Goal: Book appointment/travel/reservation

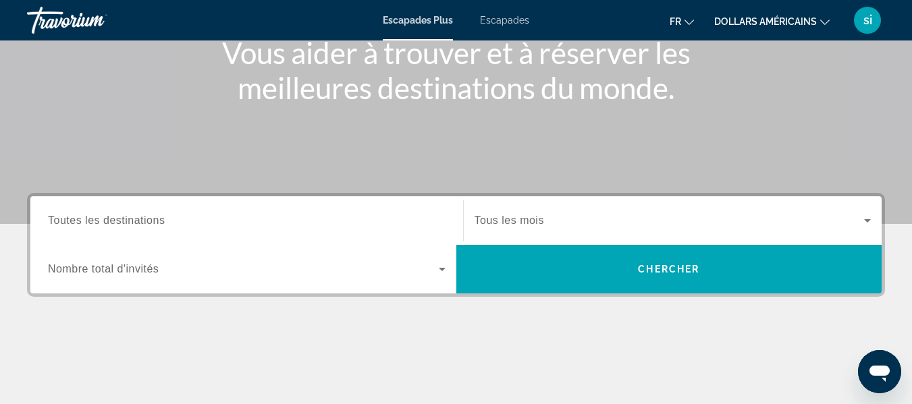
scroll to position [192, 0]
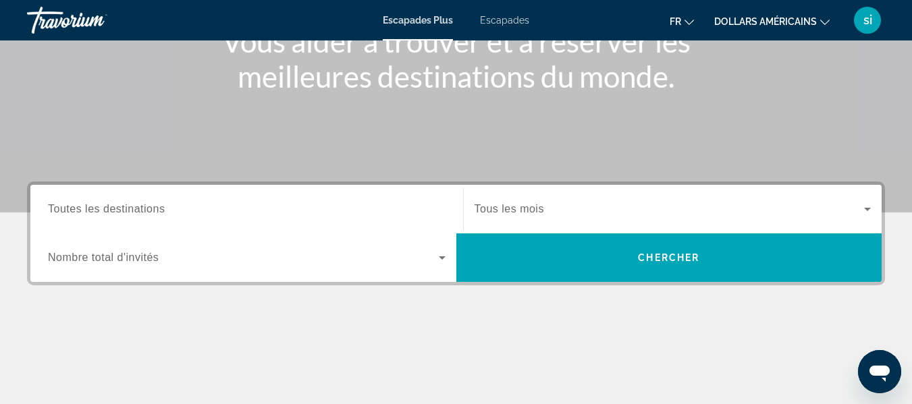
click at [226, 212] on div "Widget de recherche" at bounding box center [246, 209] width 397 height 38
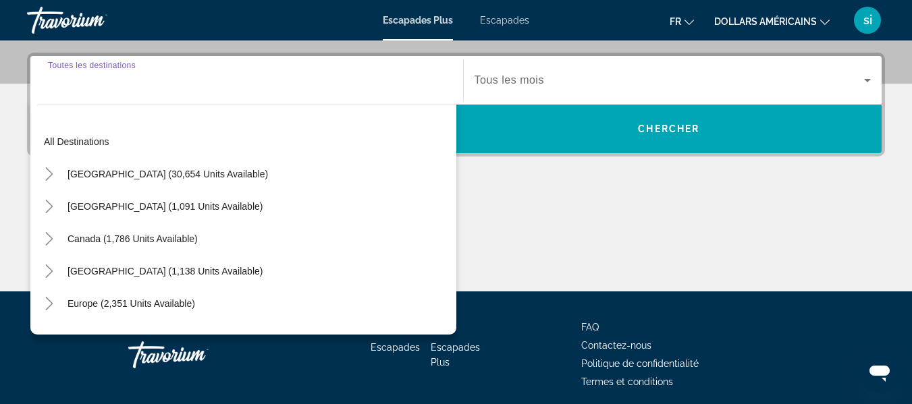
scroll to position [330, 0]
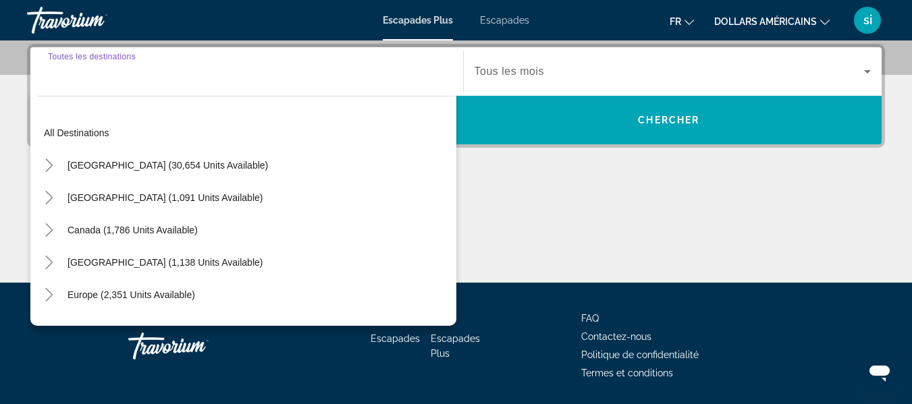
click at [226, 212] on div "[GEOGRAPHIC_DATA] (1,091 units available)" at bounding box center [246, 198] width 419 height 32
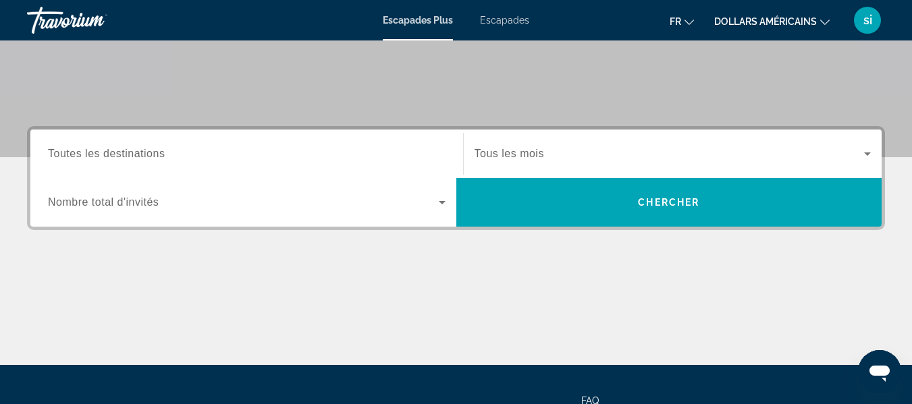
scroll to position [246, 0]
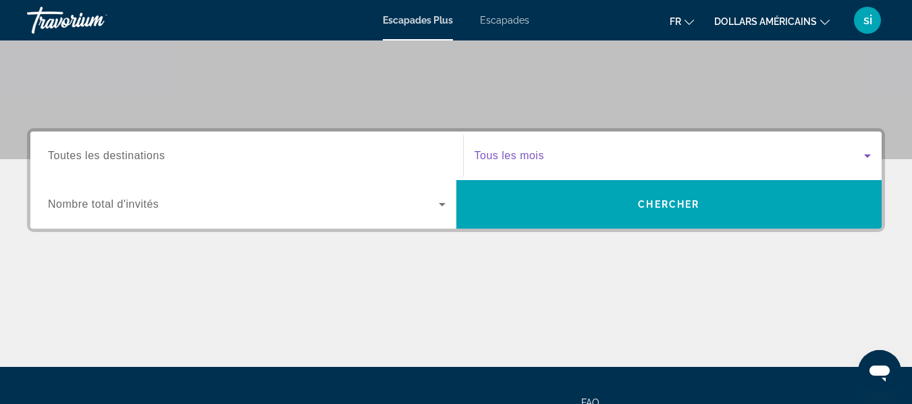
click at [596, 160] on span "Widget de recherche" at bounding box center [669, 156] width 390 height 16
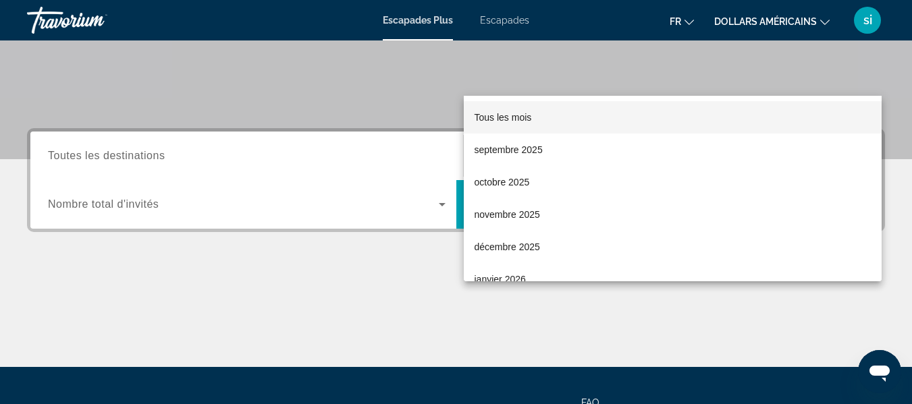
scroll to position [330, 0]
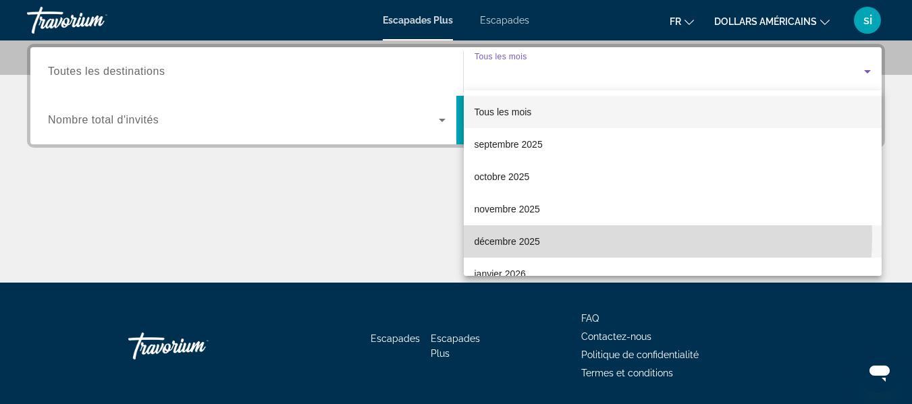
click at [580, 236] on mat-option "décembre 2025" at bounding box center [673, 241] width 418 height 32
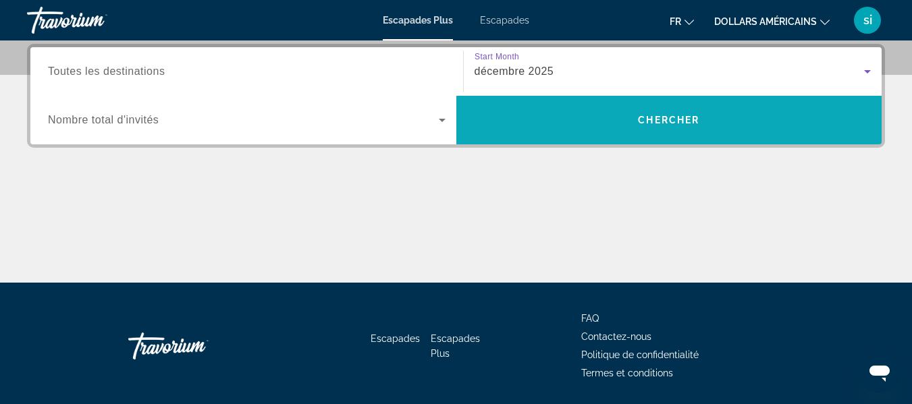
click at [688, 120] on span "Chercher" at bounding box center [668, 120] width 61 height 11
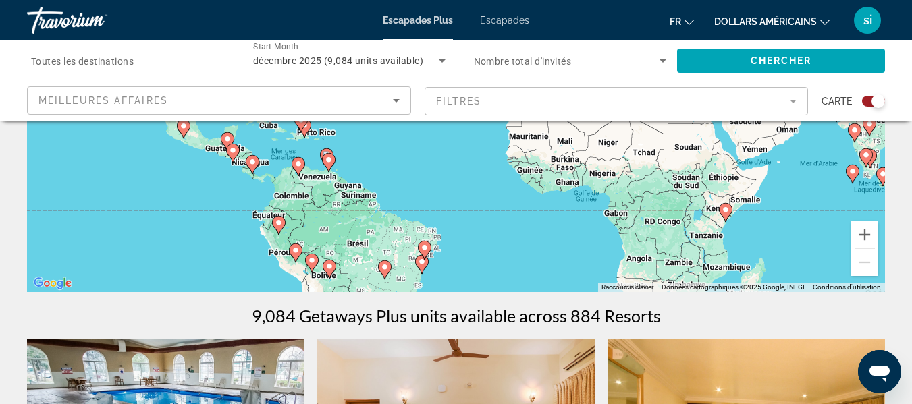
scroll to position [229, 0]
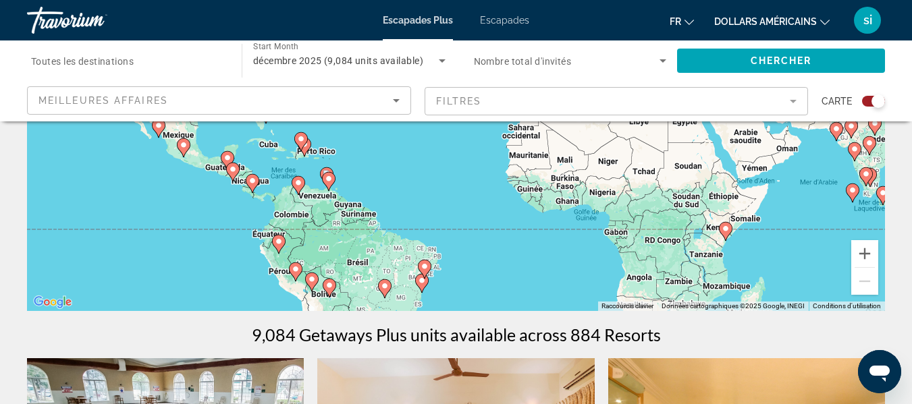
click at [385, 97] on div "Meilleures affaires" at bounding box center [215, 100] width 354 height 16
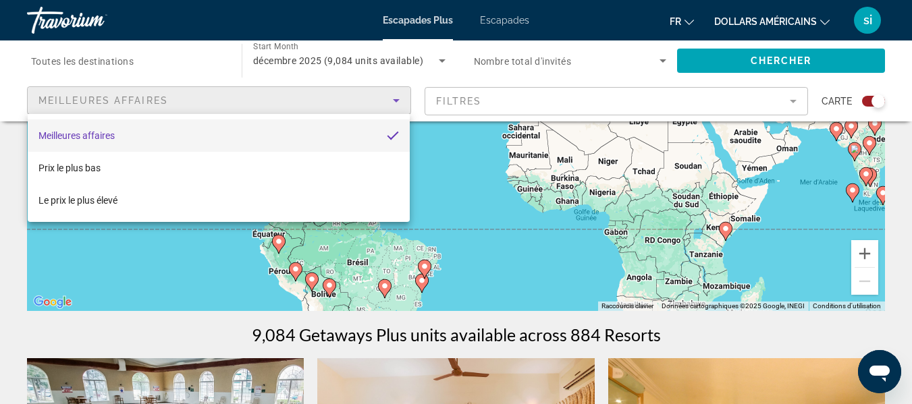
click at [790, 104] on div at bounding box center [456, 202] width 912 height 404
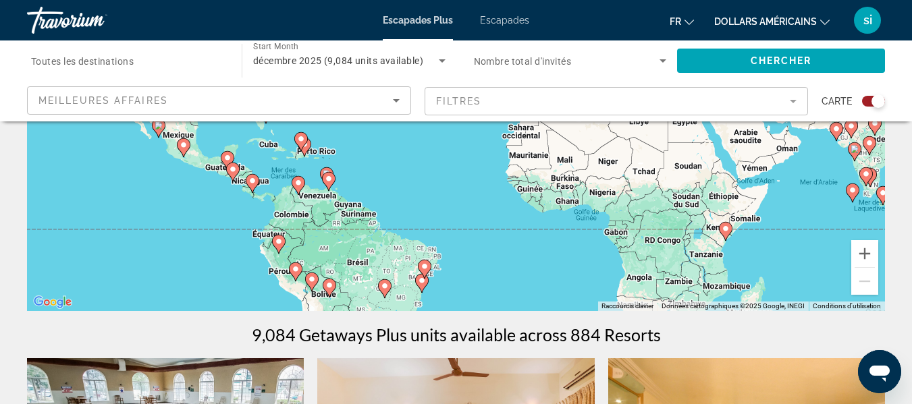
click at [790, 104] on mat-form-field "Filtres" at bounding box center [616, 101] width 384 height 28
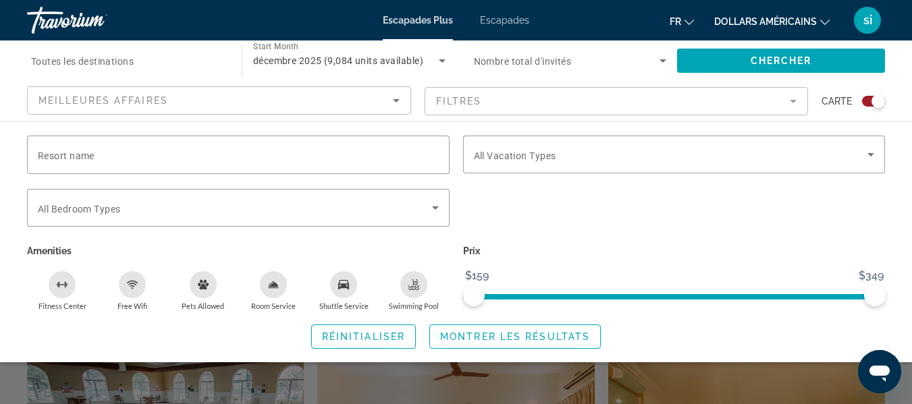
click at [790, 104] on mat-form-field "Filtres" at bounding box center [616, 101] width 384 height 28
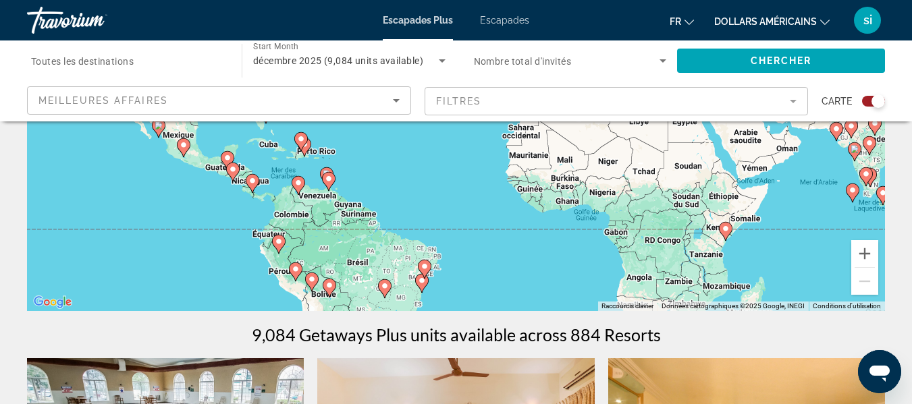
click at [790, 104] on mat-form-field "Filtres" at bounding box center [616, 101] width 384 height 28
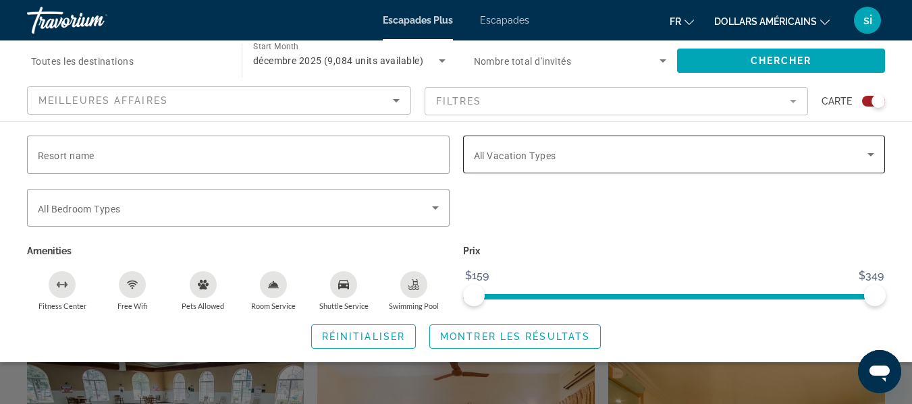
click at [876, 165] on div "Vacation Types All Vacation Types" at bounding box center [674, 155] width 422 height 38
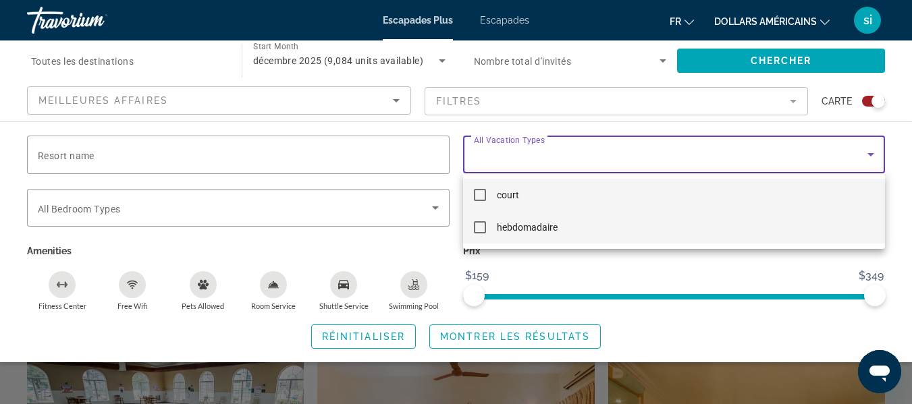
click at [615, 222] on mat-option "hebdomadaire" at bounding box center [674, 227] width 422 height 32
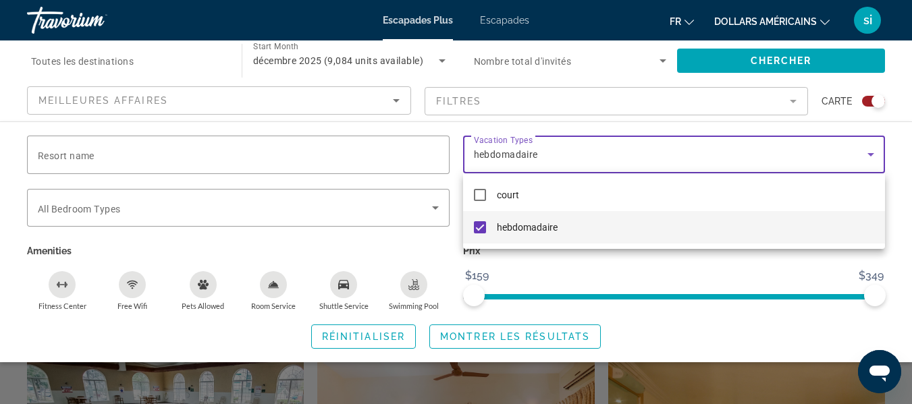
click at [527, 334] on div at bounding box center [456, 202] width 912 height 404
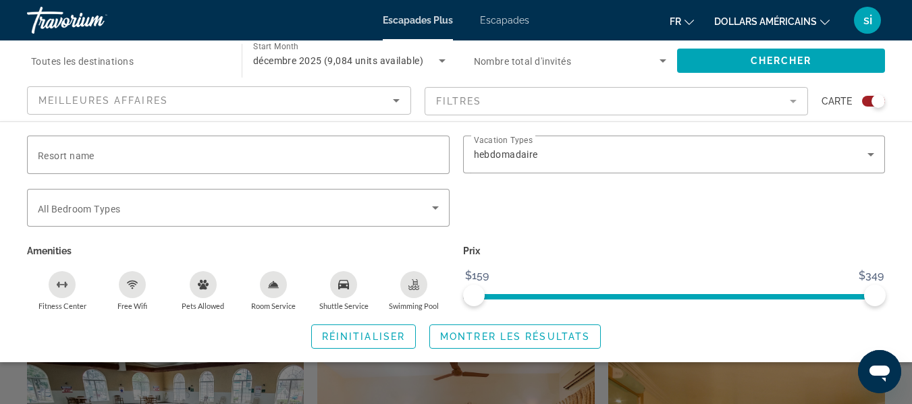
click at [527, 334] on span "Montrer les résultats" at bounding box center [515, 336] width 150 height 11
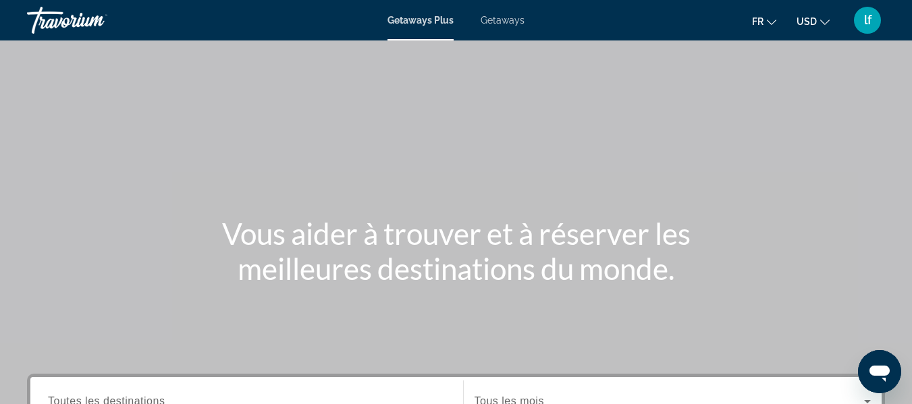
scroll to position [354, 0]
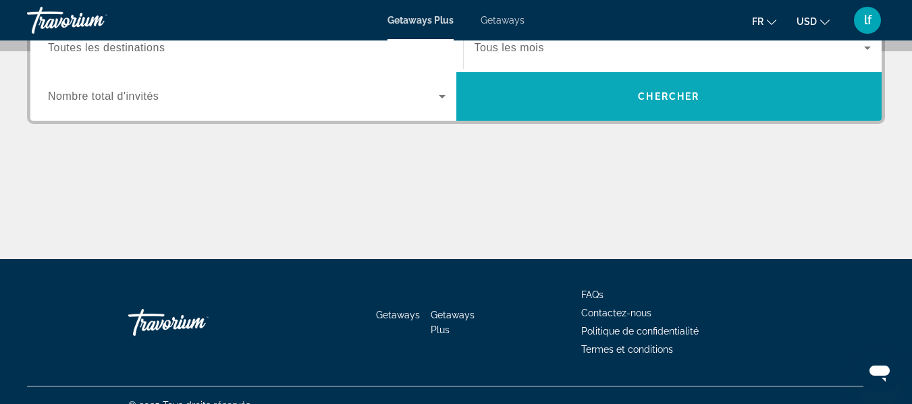
click at [536, 101] on span "Search widget" at bounding box center [669, 96] width 426 height 32
